Goal: Find specific page/section

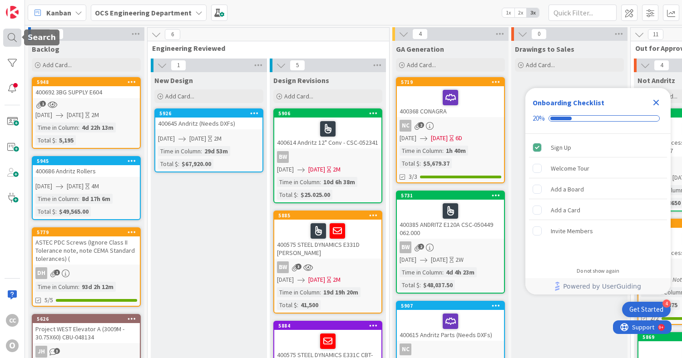
click at [10, 36] on div at bounding box center [12, 38] width 18 height 18
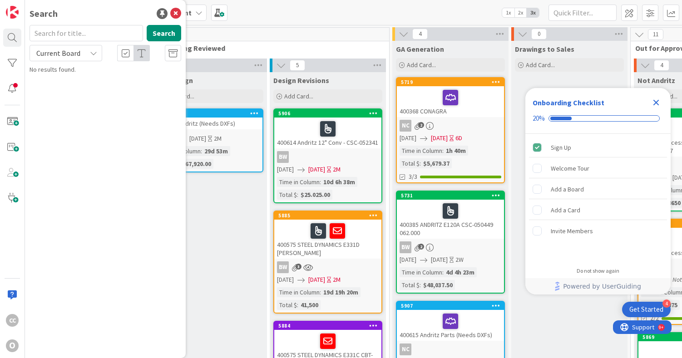
click at [101, 33] on input "text" at bounding box center [86, 33] width 113 height 16
type input "400692"
click at [138, 80] on p "400692 3BG SUPPLY E604" at bounding box center [111, 80] width 139 height 10
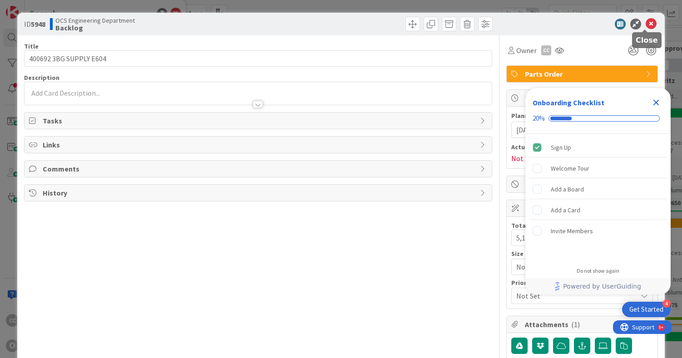
click at [645, 27] on icon at bounding box center [650, 24] width 11 height 11
